Goal: Task Accomplishment & Management: Manage account settings

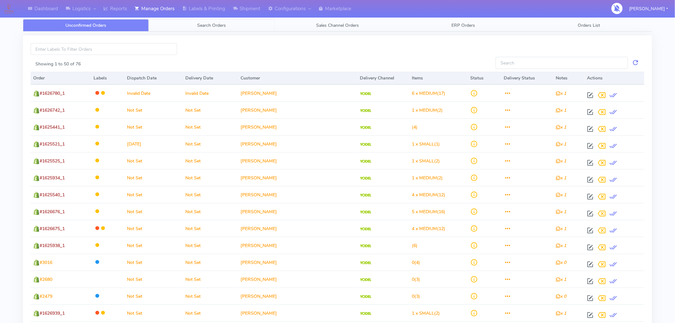
click at [214, 25] on span "Search Orders" at bounding box center [211, 25] width 29 height 6
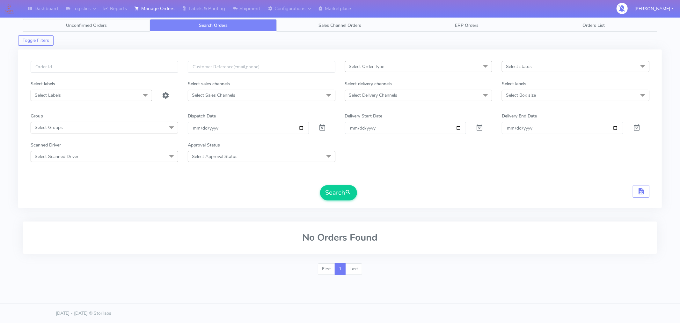
click at [101, 26] on span "Unconfirmed Orders" at bounding box center [86, 25] width 41 height 6
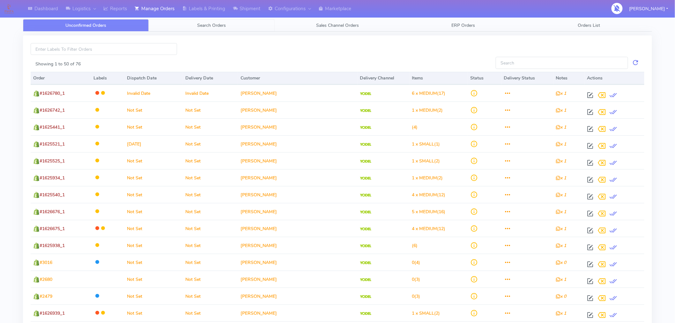
click at [218, 26] on span "Search Orders" at bounding box center [211, 25] width 29 height 6
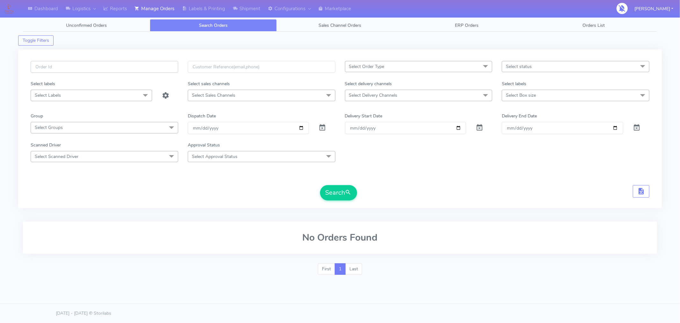
paste input "#1628934_1"
click at [142, 63] on input "text" at bounding box center [105, 67] width 148 height 12
type input "#1628934_1"
click at [337, 192] on button "Search" at bounding box center [338, 192] width 37 height 15
click at [323, 126] on span at bounding box center [323, 129] width 8 height 6
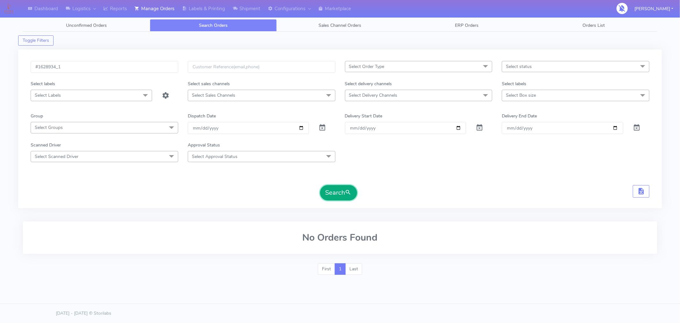
click at [337, 195] on button "Search" at bounding box center [338, 192] width 37 height 15
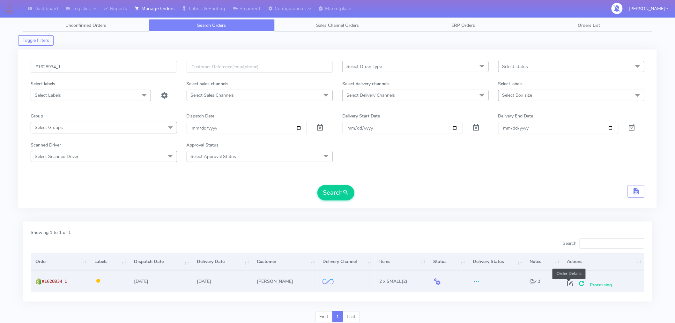
click at [569, 283] on span at bounding box center [569, 285] width 11 height 6
select select "2"
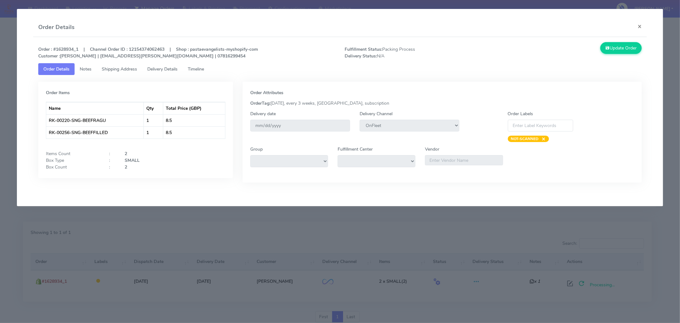
click at [207, 72] on link "Timeline" at bounding box center [196, 69] width 26 height 12
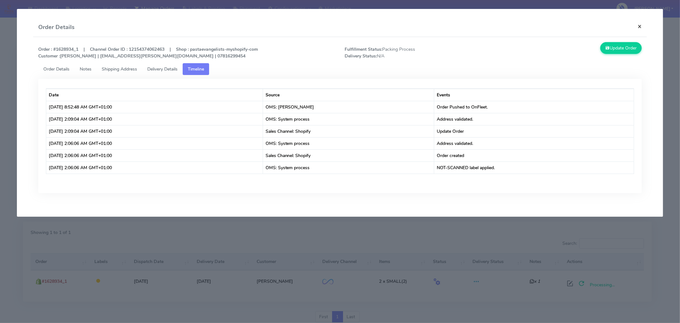
click at [639, 26] on button "×" at bounding box center [640, 26] width 14 height 17
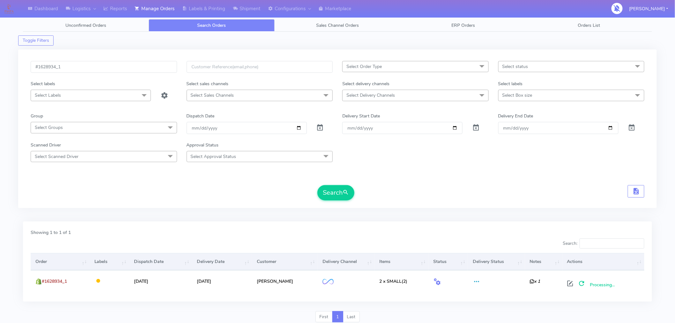
click at [522, 66] on span "Select status" at bounding box center [515, 66] width 26 height 6
click at [403, 68] on span "Select Order Type" at bounding box center [415, 66] width 146 height 11
click at [254, 88] on div "Select sales channels" at bounding box center [260, 84] width 156 height 9
click at [382, 97] on span "Select Delivery Channels" at bounding box center [370, 95] width 48 height 6
click at [359, 150] on div "OnFleet" at bounding box center [415, 149] width 139 height 7
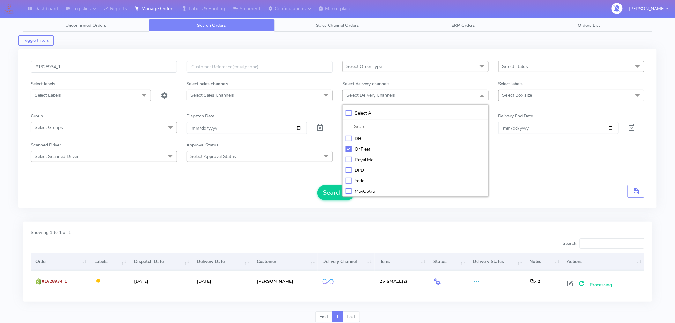
checkbox input "true"
click at [266, 199] on div "Search" at bounding box center [337, 193] width 613 height 15
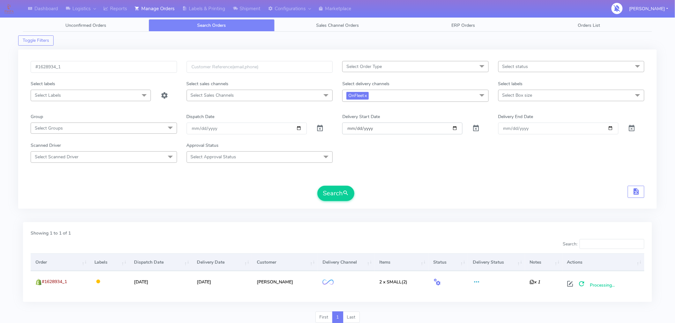
click at [456, 131] on input "Order" at bounding box center [402, 128] width 120 height 12
type input "[DATE]"
click at [610, 127] on input "Delivery End Date" at bounding box center [558, 128] width 120 height 12
type input "[DATE]"
click at [110, 69] on input "#1628934_1" at bounding box center [104, 67] width 146 height 12
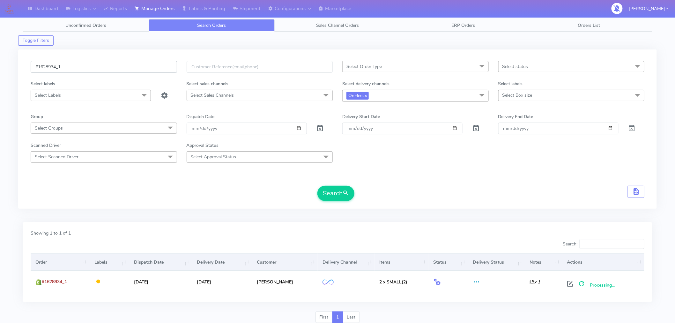
click at [110, 69] on input "#1628934_1" at bounding box center [104, 67] width 146 height 12
click at [348, 192] on span "submit" at bounding box center [345, 193] width 6 height 9
click at [597, 246] on input "Search:" at bounding box center [611, 244] width 65 height 10
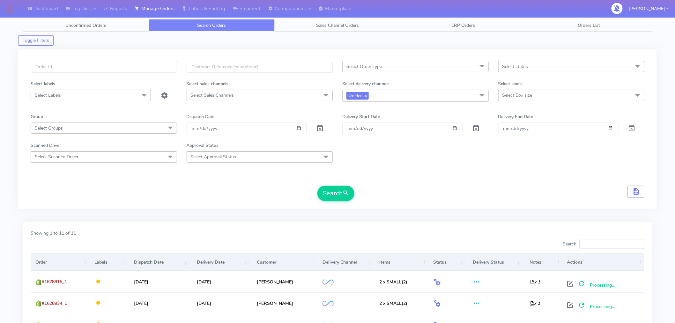
paste input "#1628934_1"
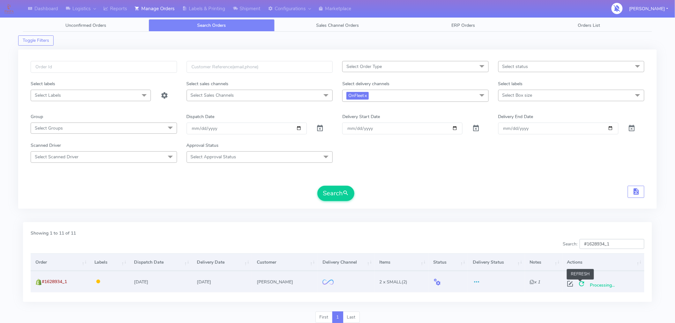
type input "#1628934_1"
click at [581, 283] on span at bounding box center [581, 285] width 11 height 6
click at [579, 286] on span at bounding box center [581, 285] width 11 height 6
click at [569, 284] on span at bounding box center [569, 285] width 11 height 6
select select "2"
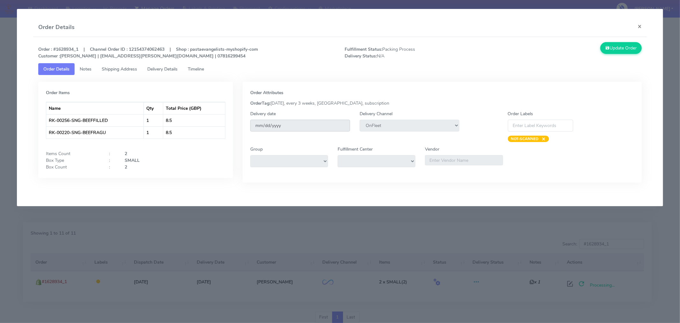
click at [311, 126] on input "[DATE]" at bounding box center [300, 126] width 100 height 12
click at [435, 78] on tab "Order Items Name Qty Total Price (GBP) RK-00256-SNG-BEEFFILLED 1 8.5 RK-00220-S…" at bounding box center [340, 133] width 604 height 117
click at [638, 26] on button "×" at bounding box center [640, 26] width 14 height 17
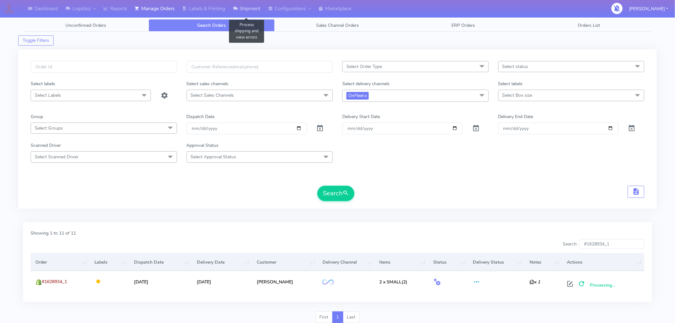
click at [252, 10] on link "Shipment" at bounding box center [246, 9] width 35 height 18
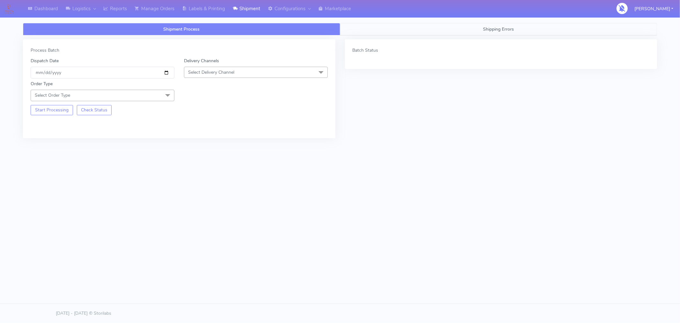
click at [497, 30] on span "Shipping Errors" at bounding box center [498, 29] width 31 height 6
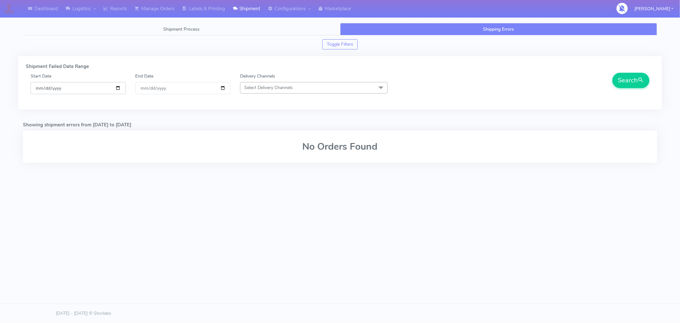
click at [116, 88] on input "[DATE]" at bounding box center [78, 88] width 95 height 12
click at [201, 106] on div "Start Date [DATE] End Date [DATE] Delivery Channels Select Delivery Channels Se…" at bounding box center [340, 92] width 628 height 38
click at [291, 90] on span "Select Delivery Channels" at bounding box center [268, 87] width 48 height 6
click at [258, 139] on div "OnFleet" at bounding box center [314, 141] width 141 height 7
checkbox input "true"
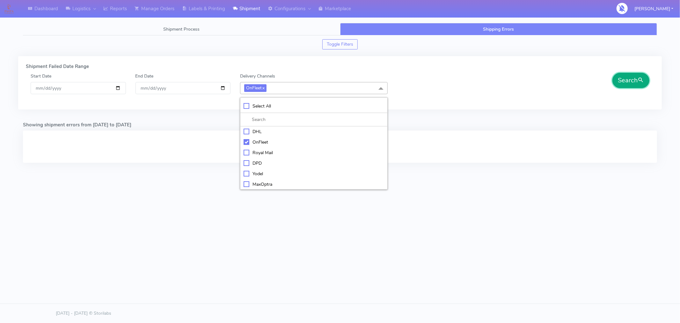
click at [622, 81] on button "Search" at bounding box center [630, 80] width 37 height 15
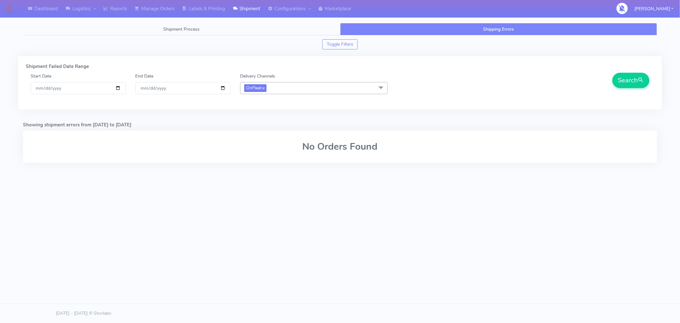
click at [457, 194] on div "Shipment Process Shipping Errors Process Batch Dispatch Date [DATE] Delivery Ch…" at bounding box center [340, 107] width 644 height 176
click at [289, 9] on link "Configurations" at bounding box center [289, 9] width 50 height 18
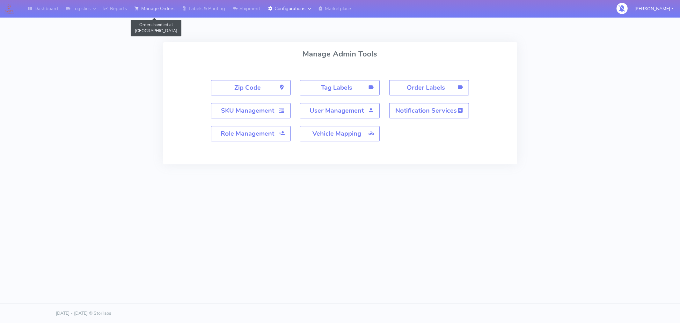
click at [155, 11] on link "Manage Orders" at bounding box center [155, 9] width 48 height 18
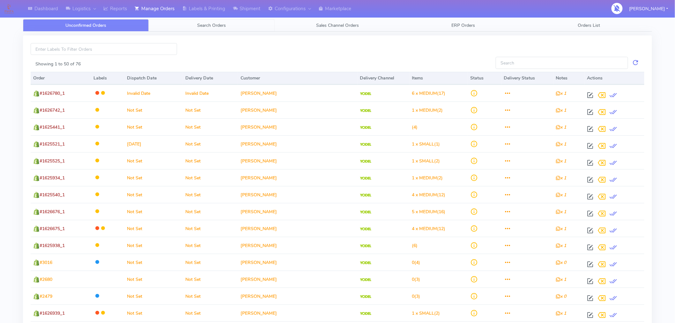
click at [205, 26] on span "Search Orders" at bounding box center [211, 25] width 29 height 6
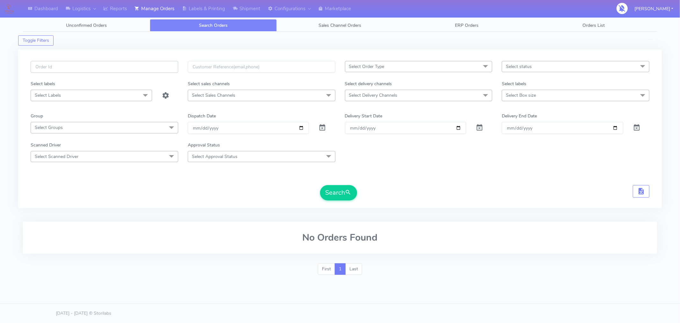
click at [138, 65] on input "text" at bounding box center [105, 67] width 148 height 12
paste input "#1628934_1"
type input "#1628934_1"
click at [302, 127] on input "[DATE]" at bounding box center [248, 128] width 121 height 12
type input "[DATE]"
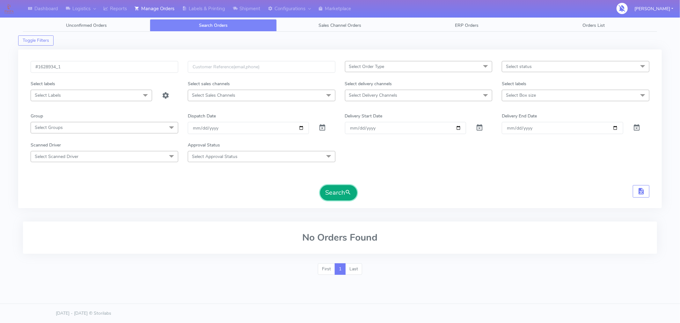
click at [327, 191] on button "Search" at bounding box center [338, 192] width 37 height 15
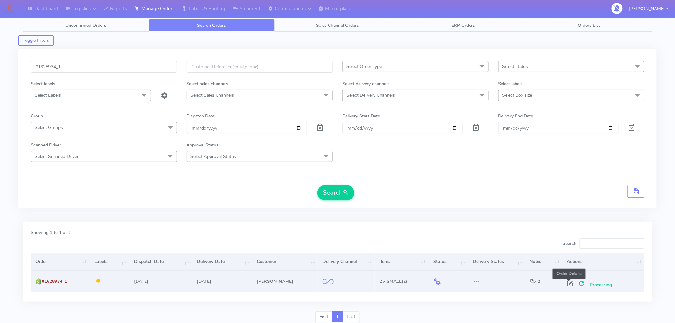
click at [565, 282] on span at bounding box center [569, 285] width 11 height 6
select select "2"
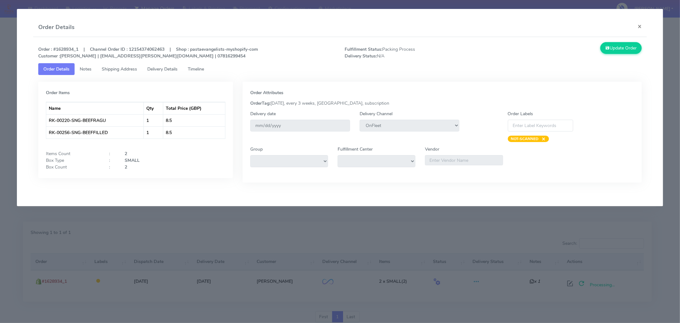
click at [190, 148] on caption at bounding box center [135, 144] width 179 height 10
click at [641, 30] on button "×" at bounding box center [640, 26] width 14 height 17
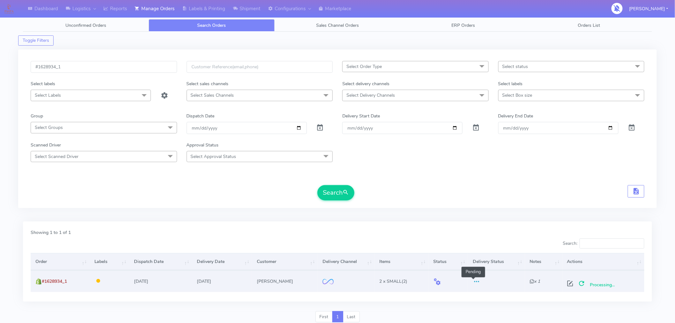
click at [473, 282] on span at bounding box center [477, 283] width 8 height 6
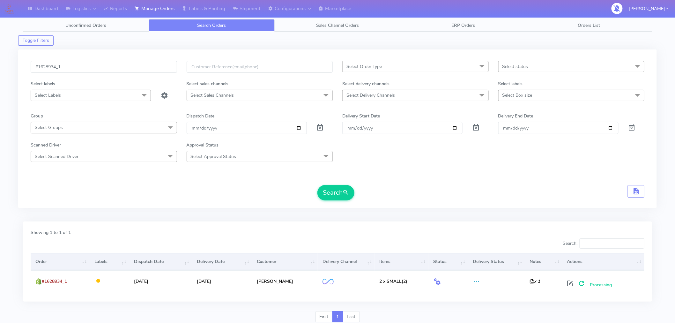
click at [513, 199] on div "Search" at bounding box center [337, 192] width 613 height 15
click at [394, 97] on span "Select Delivery Channels" at bounding box center [370, 95] width 48 height 6
click at [357, 150] on div "OnFleet" at bounding box center [415, 149] width 139 height 7
checkbox input "true"
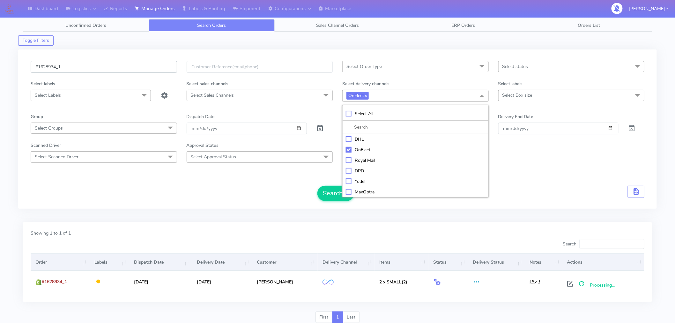
click at [133, 69] on input "#1628934_1" at bounding box center [104, 67] width 146 height 12
click at [456, 128] on input "Order" at bounding box center [402, 128] width 120 height 12
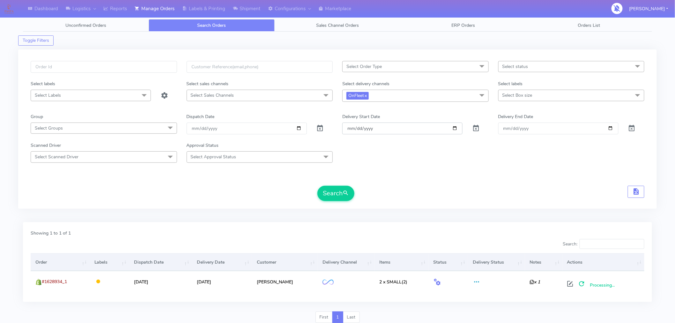
type input "[DATE]"
click at [611, 128] on input "Delivery End Date" at bounding box center [558, 128] width 120 height 12
type input "[DATE]"
click at [319, 129] on span at bounding box center [320, 130] width 8 height 6
click at [339, 188] on button "Search" at bounding box center [335, 193] width 37 height 15
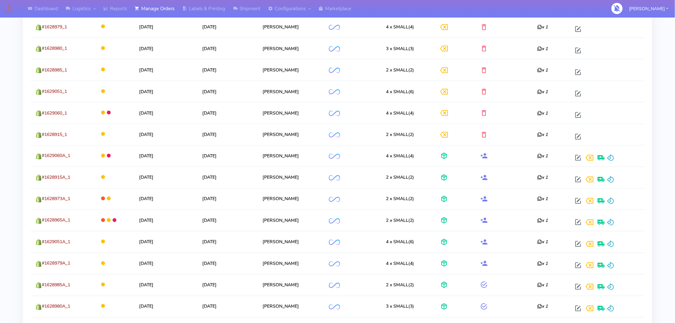
scroll to position [476, 0]
